Goal: Task Accomplishment & Management: Use online tool/utility

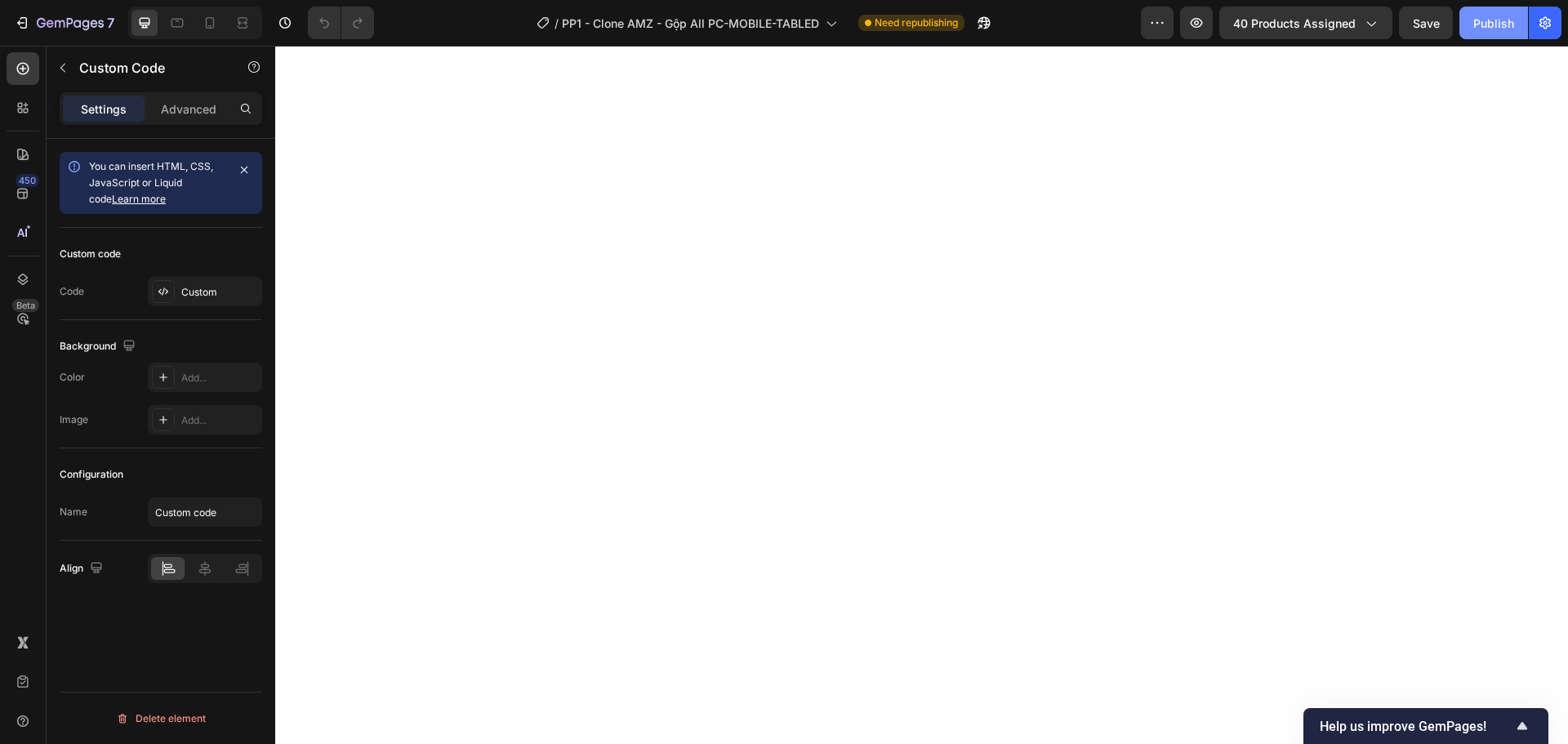
click at [1495, 21] on div "Publish" at bounding box center [1493, 23] width 41 height 17
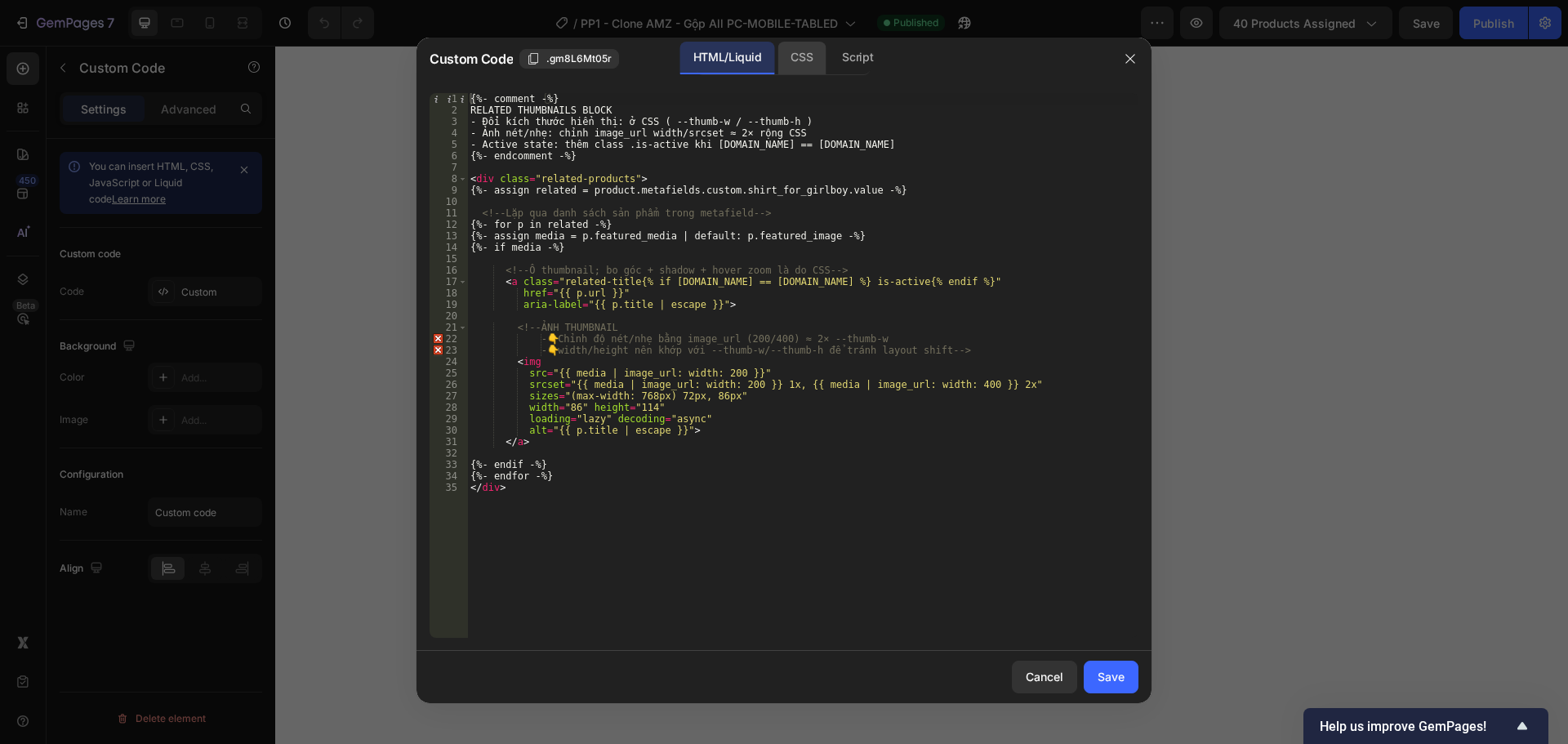
click at [799, 53] on div "CSS" at bounding box center [801, 58] width 48 height 33
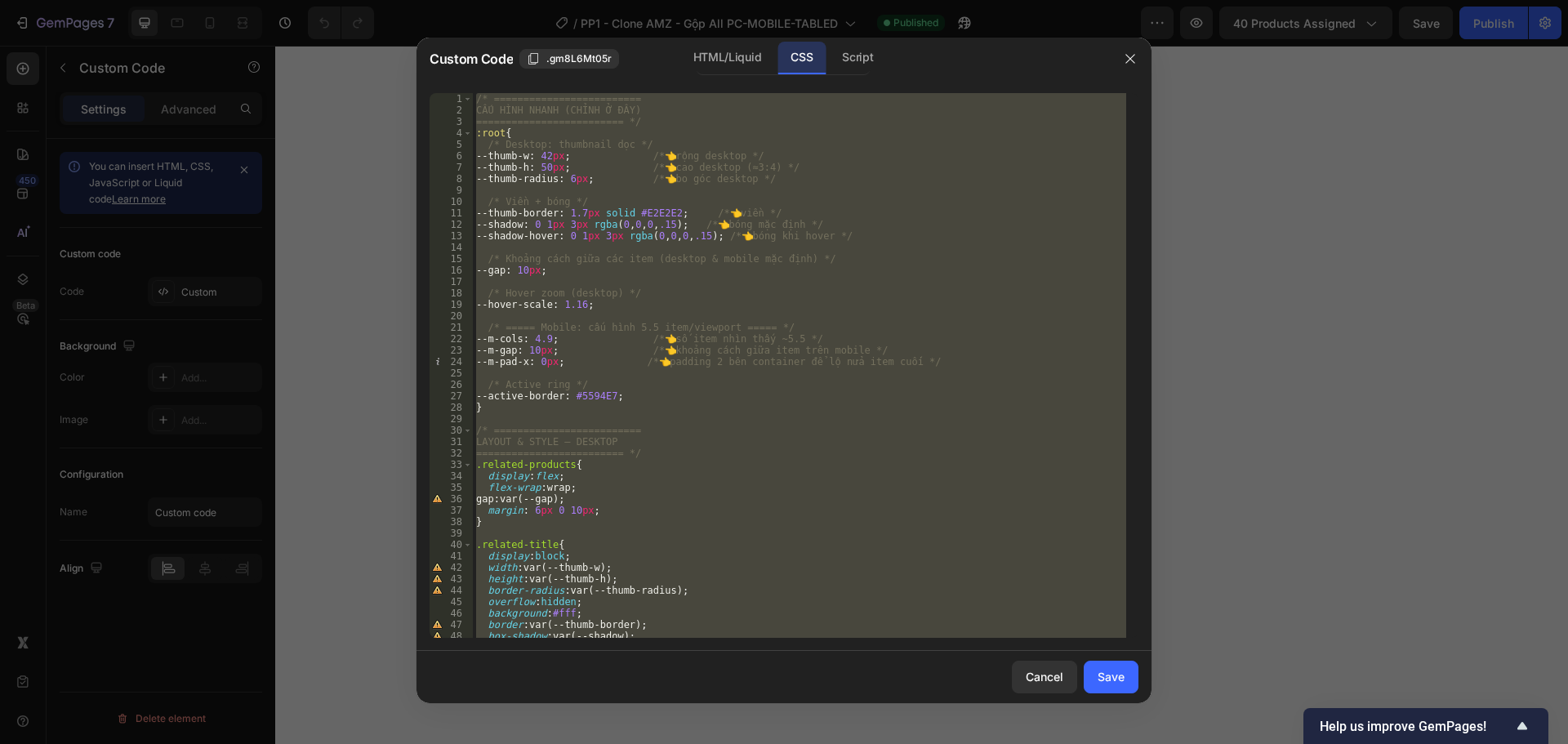
click at [579, 227] on div "/* ========================= CẤU HÌNH NHANH (CHỈNH Ở ĐÂY) =====================…" at bounding box center [799, 364] width 653 height 544
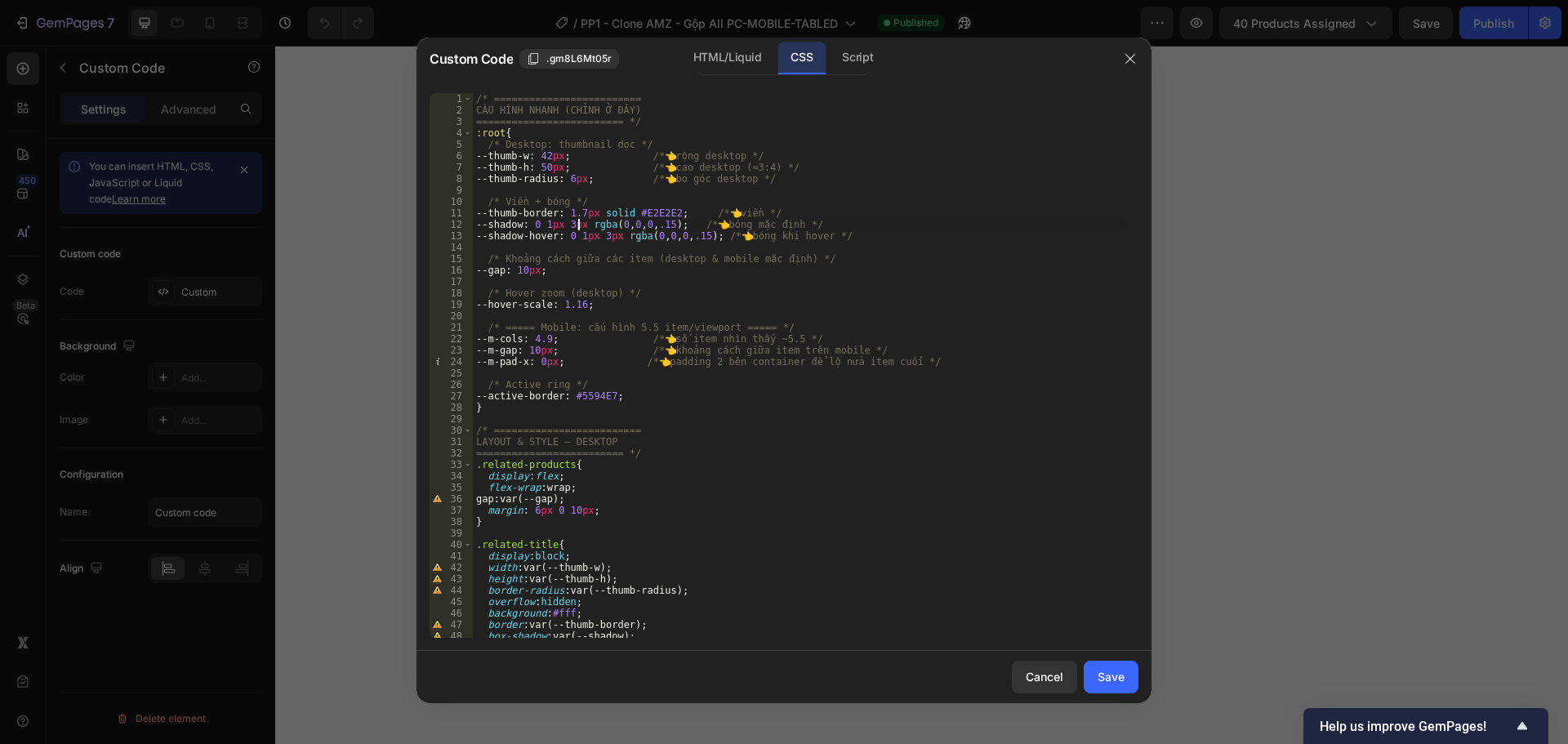
click at [576, 218] on div "/* ========================= CẤU HÌNH NHANH (CHỈNH Ở ĐÂY) =====================…" at bounding box center [799, 376] width 653 height 568
click at [579, 223] on div "/* ========================= CẤU HÌNH NHANH (CHỈNH Ở ĐÂY) =====================…" at bounding box center [799, 376] width 653 height 568
click at [611, 232] on div "/* ========================= CẤU HÌNH NHANH (CHỈNH Ở ĐÂY) =====================…" at bounding box center [799, 376] width 653 height 568
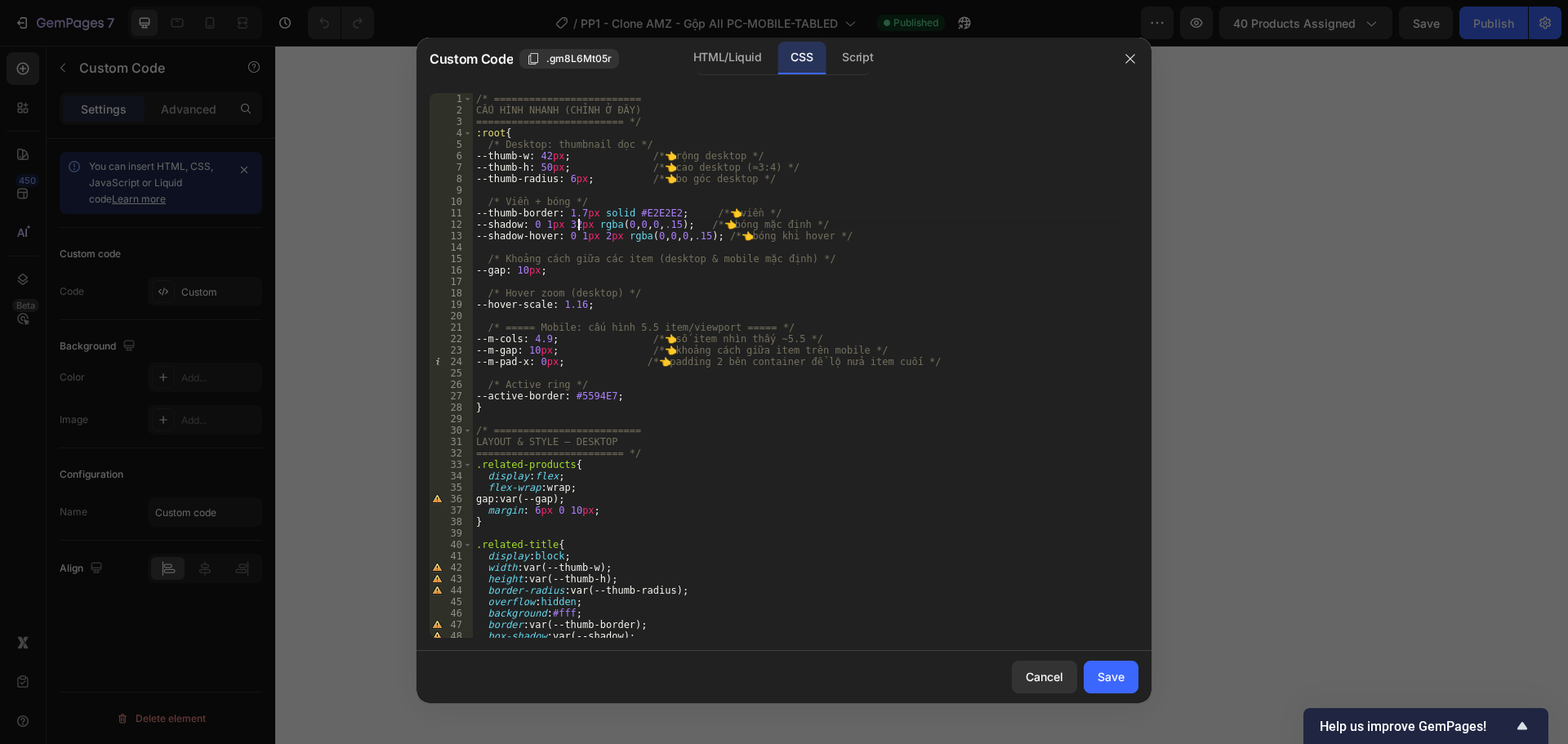
click at [579, 222] on div "/* ========================= CẤU HÌNH NHANH (CHỈNH Ở ĐÂY) =====================…" at bounding box center [799, 376] width 653 height 568
click at [669, 224] on div "/* ========================= CẤU HÌNH NHANH (CHỈNH Ở ĐÂY) =====================…" at bounding box center [799, 376] width 653 height 568
click at [700, 236] on div "/* ========================= CẤU HÌNH NHANH (CHỈNH Ở ĐÂY) =====================…" at bounding box center [799, 376] width 653 height 568
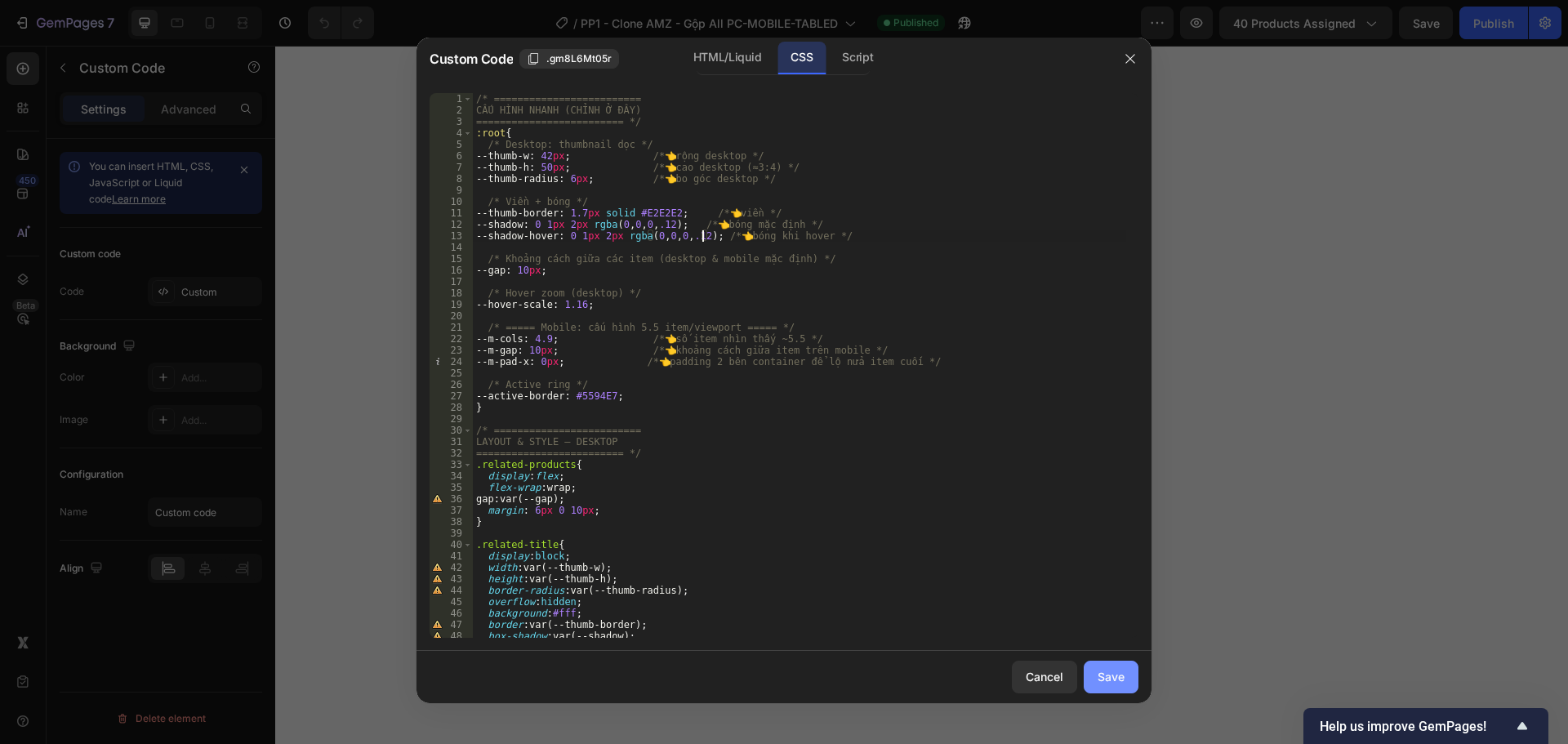
type textarea "--shadow-hover: 0 1px 2px rgba(0,0,0,.12); /* 👈 bóng khi hover */"
click at [1085, 670] on button "Save" at bounding box center [1111, 677] width 55 height 33
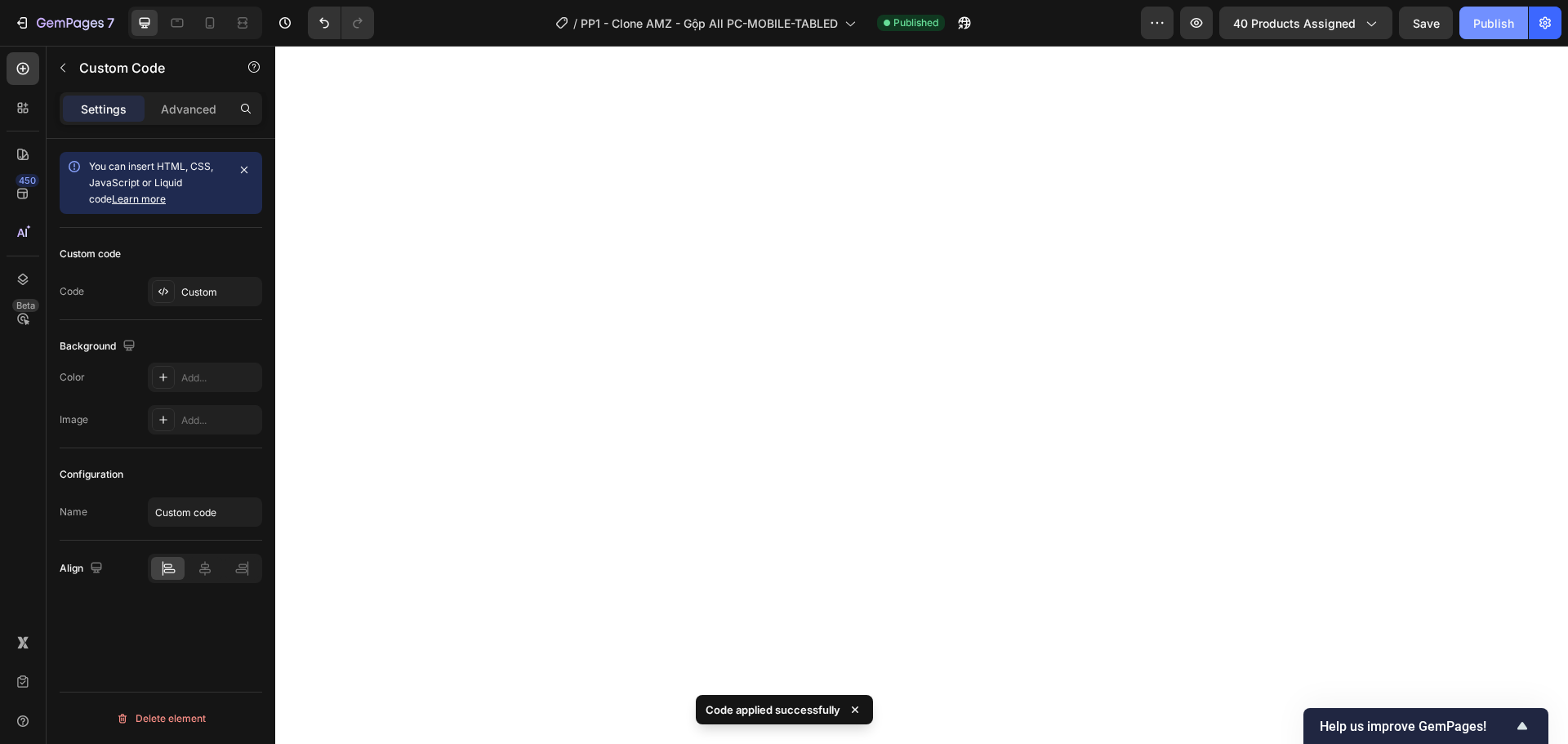
click at [1477, 28] on div "Publish" at bounding box center [1493, 23] width 41 height 17
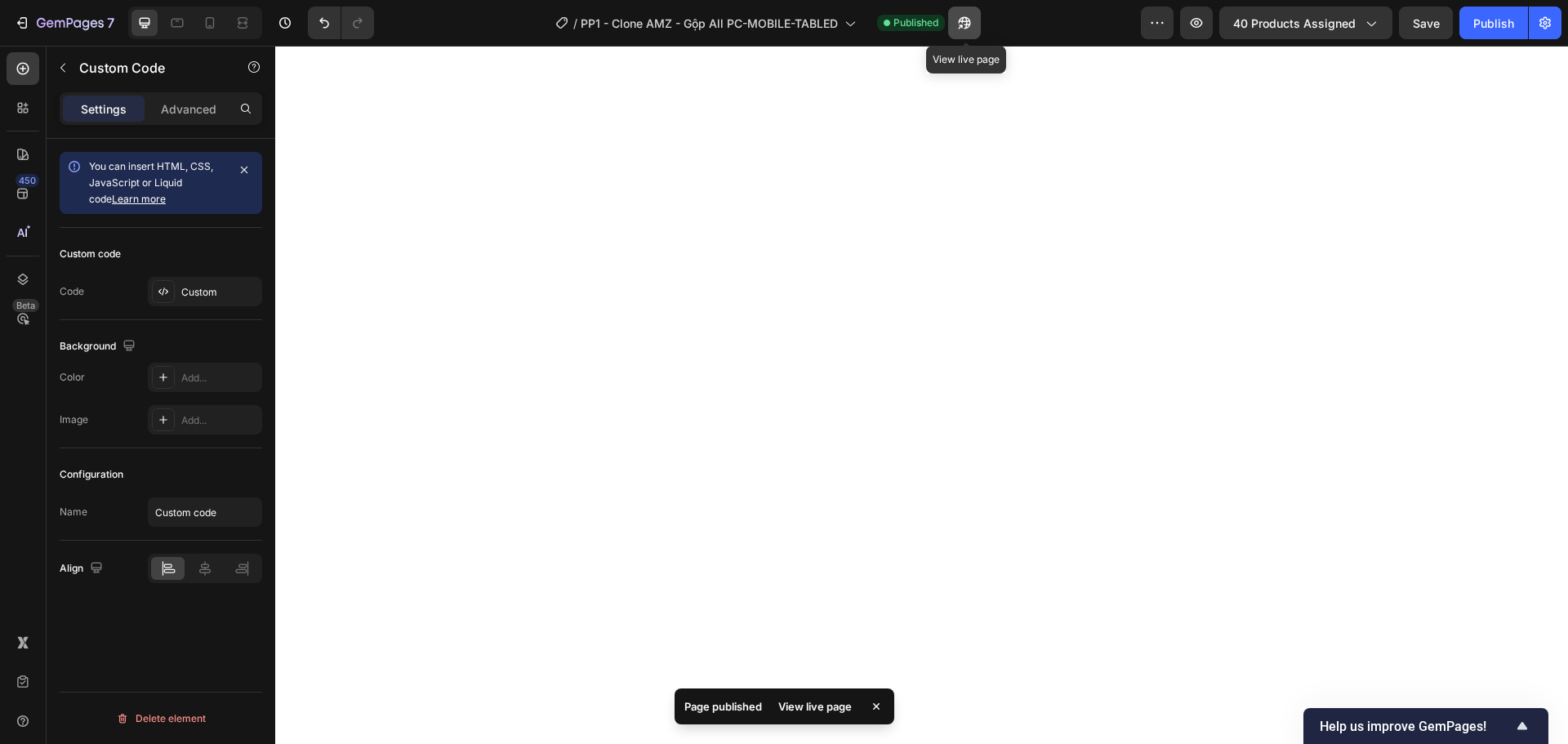
click at [967, 20] on icon "button" at bounding box center [964, 23] width 16 height 16
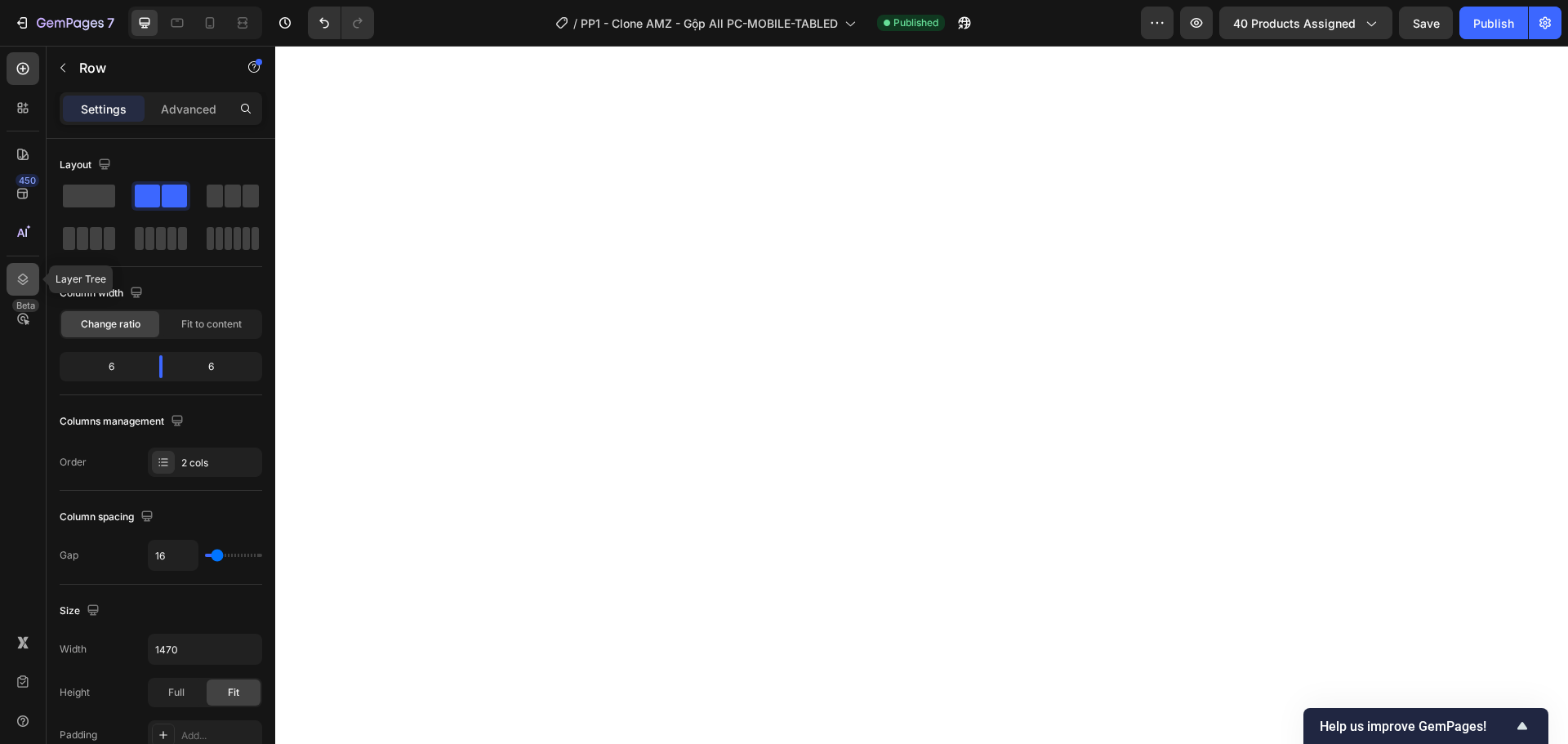
click at [35, 277] on div at bounding box center [23, 279] width 33 height 33
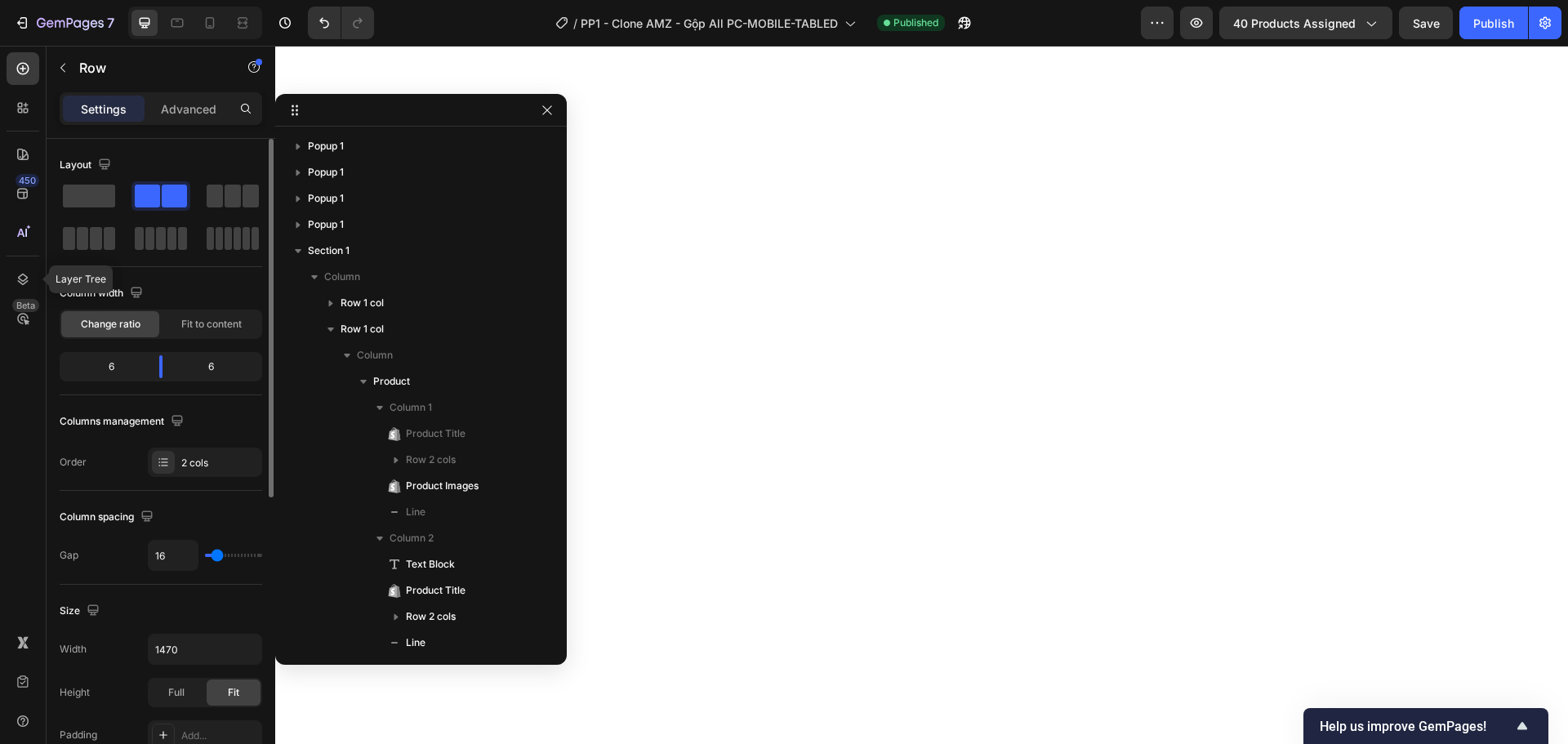
scroll to position [714, 0]
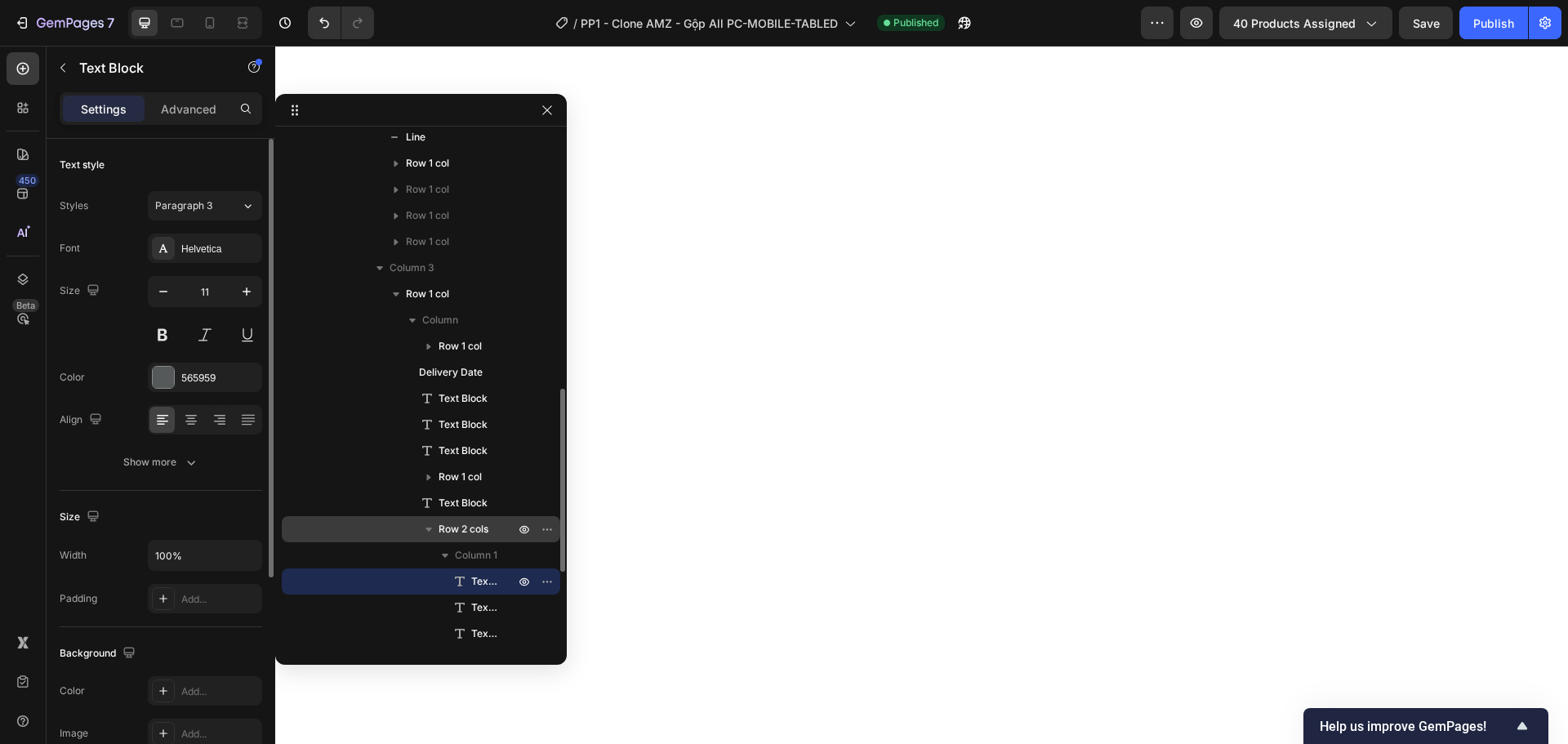
click at [442, 527] on span "Row 2 cols" at bounding box center [463, 529] width 50 height 16
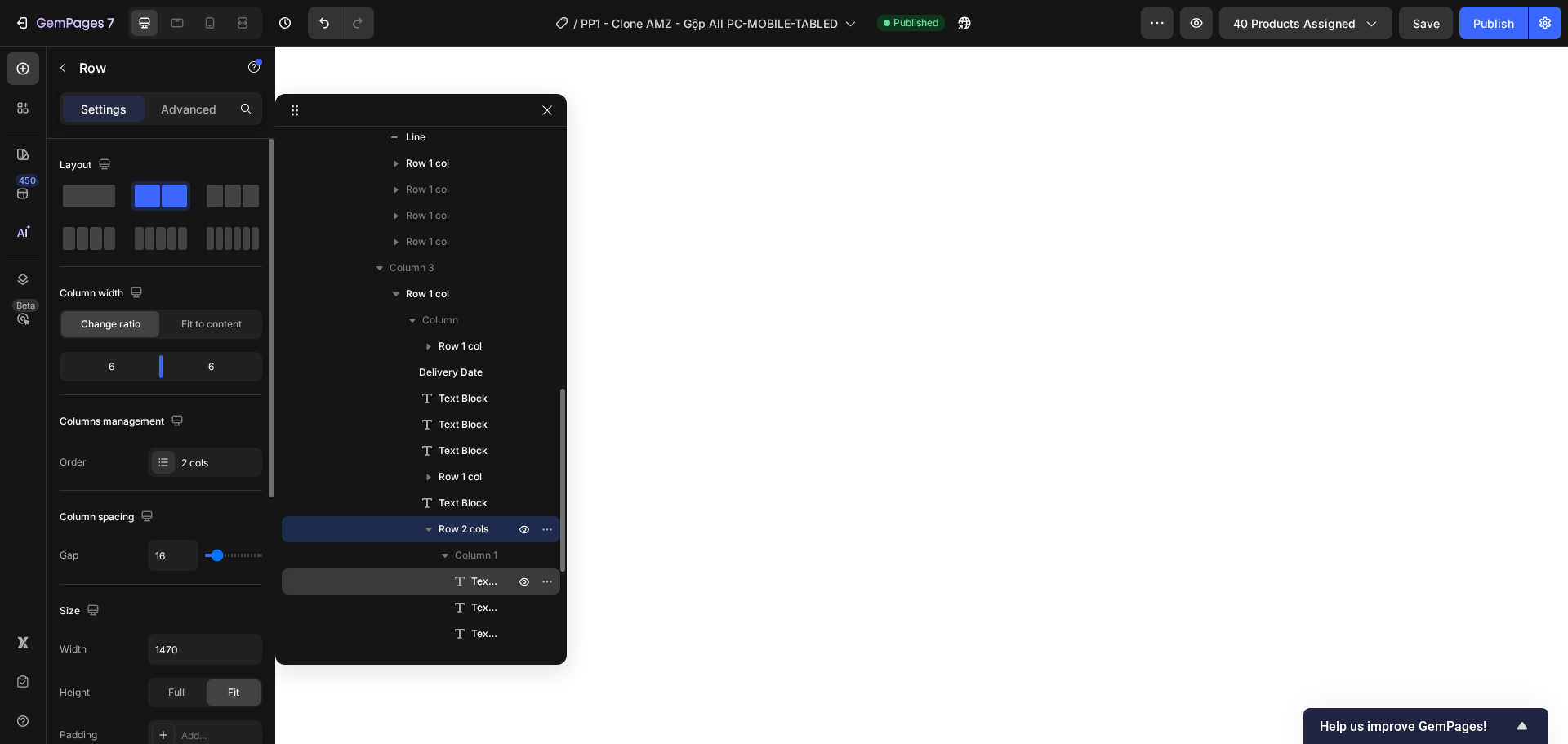
click at [473, 580] on span "Text Block" at bounding box center [485, 581] width 27 height 16
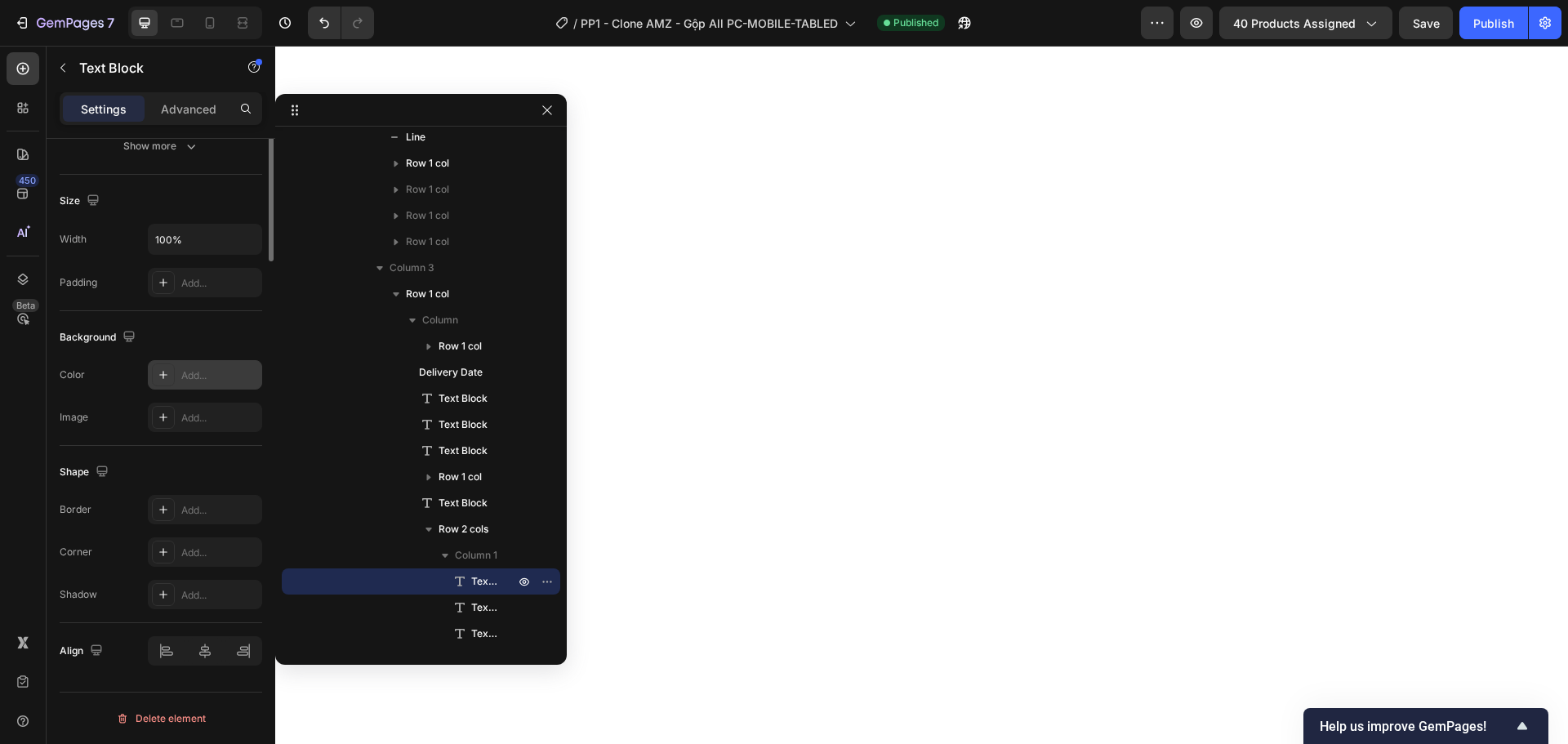
scroll to position [0, 0]
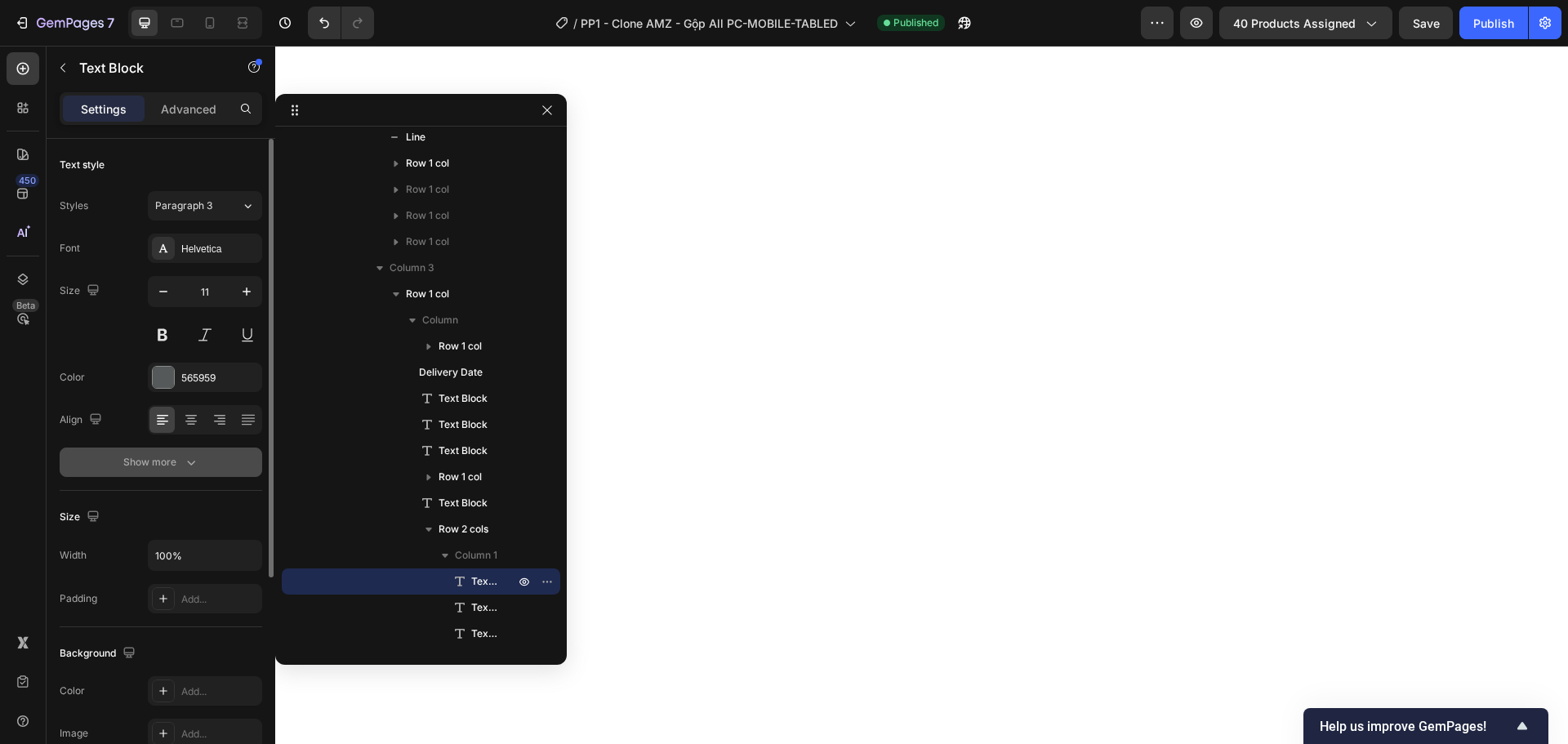
click at [177, 475] on button "Show more" at bounding box center [161, 462] width 203 height 29
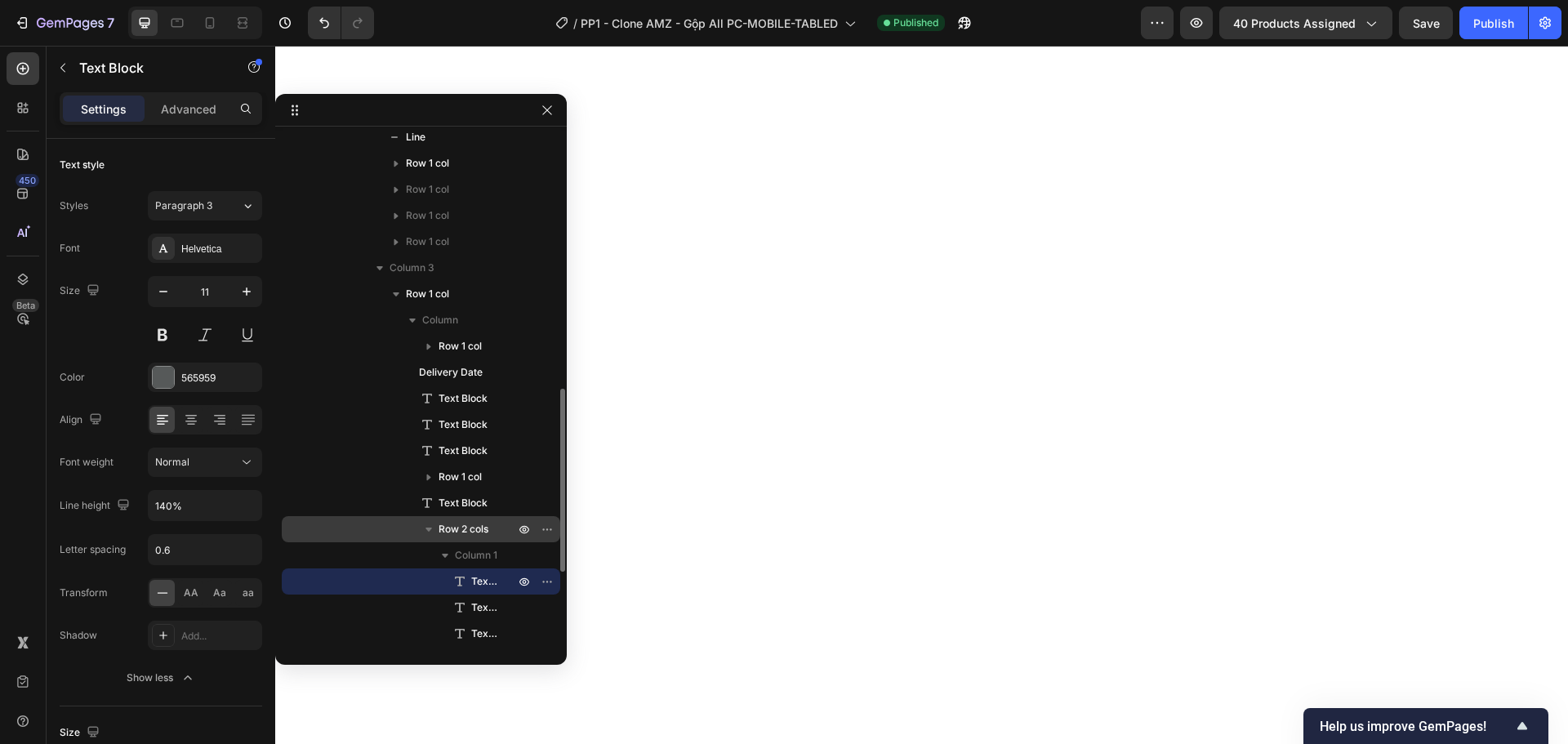
click at [470, 528] on span "Row 2 cols" at bounding box center [463, 529] width 50 height 16
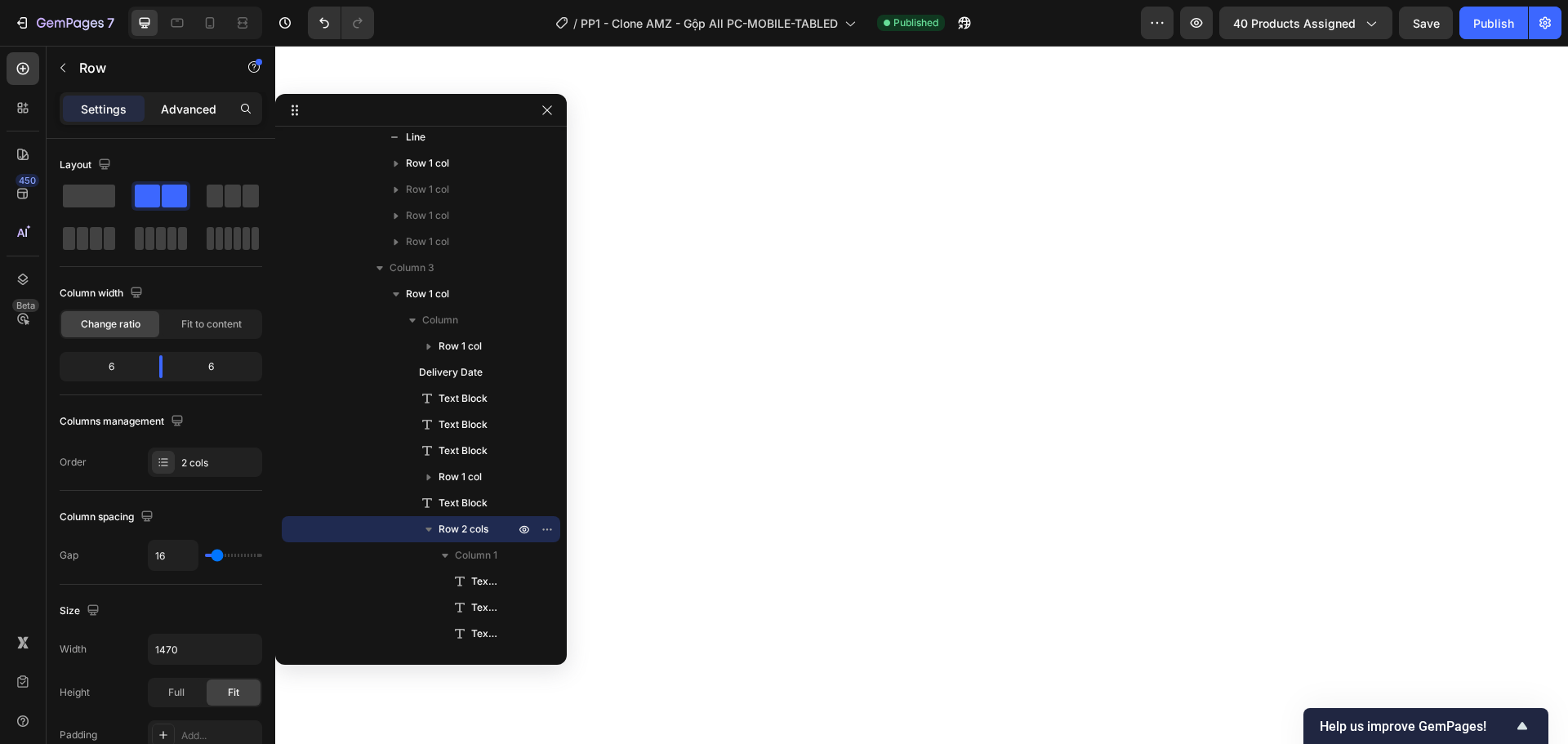
click at [194, 99] on div "Advanced" at bounding box center [189, 108] width 82 height 26
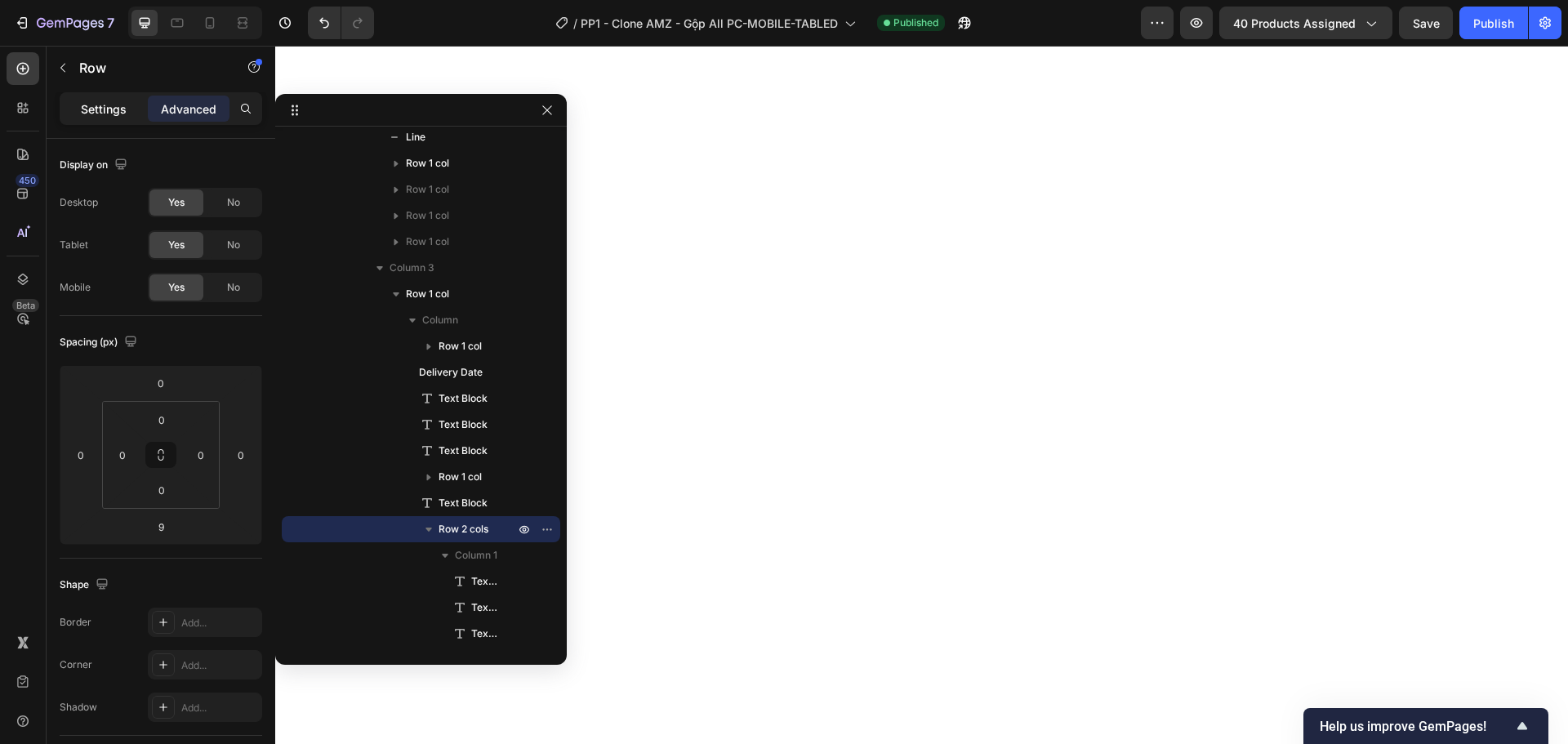
click at [117, 102] on p "Settings" at bounding box center [104, 109] width 45 height 17
